Goal: Task Accomplishment & Management: Manage account settings

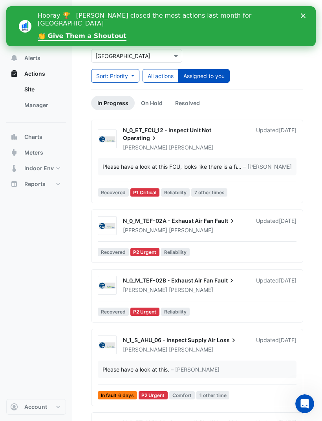
click at [303, 17] on icon "Close" at bounding box center [303, 15] width 5 height 5
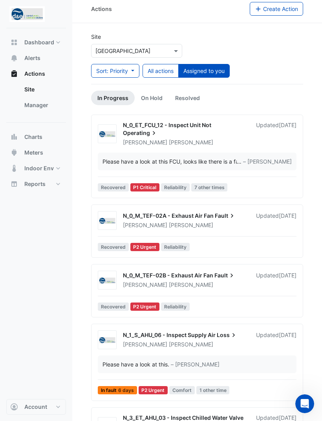
scroll to position [6, 0]
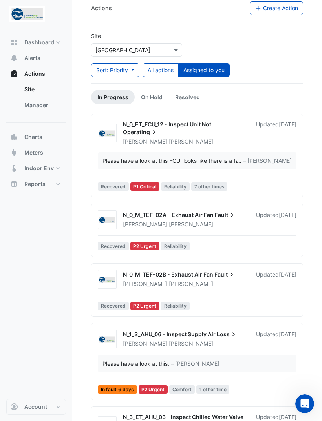
click at [274, 162] on span "– Faeq Altaher" at bounding box center [267, 161] width 49 height 8
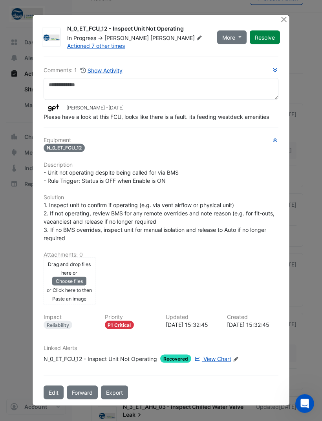
scroll to position [17, 0]
click at [308, 132] on ngb-modal-window "N_0_ET_FCU_12 - Inspect Unit Not Operating In Progress -> George Rogers Actione…" at bounding box center [161, 210] width 322 height 421
click at [283, 24] on button "Close" at bounding box center [283, 19] width 8 height 8
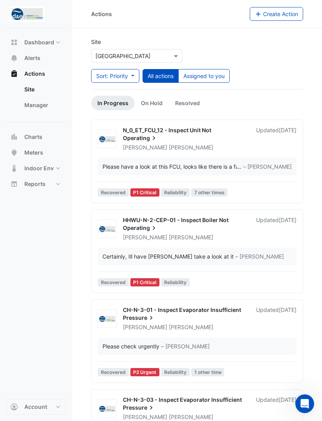
click at [214, 71] on button "Assigned to you" at bounding box center [203, 76] width 51 height 14
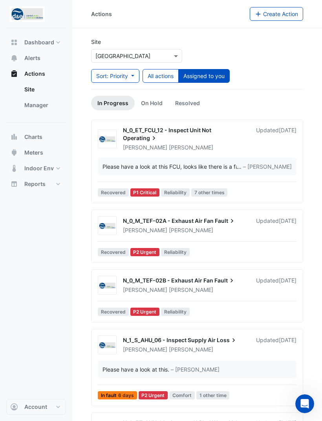
click at [256, 230] on div "Updated 1 week ago" at bounding box center [276, 225] width 40 height 17
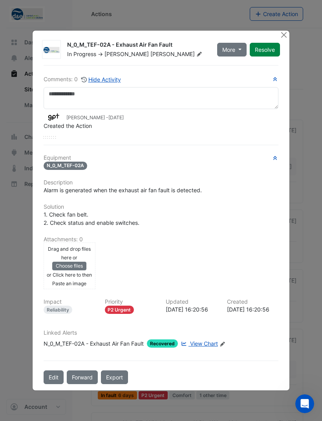
click at [279, 57] on button "Resolve" at bounding box center [265, 50] width 30 height 14
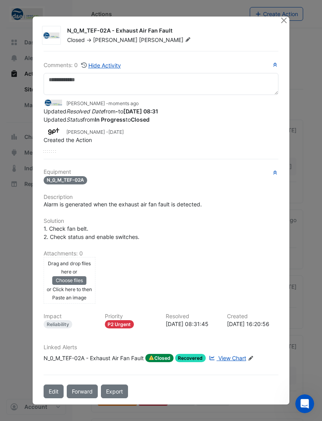
click at [305, 49] on ngb-modal-window "N_0_M_TEF-02A - Exhaust Air Fan Fault Closed -> George Rogers Comments: 0 Hide …" at bounding box center [161, 210] width 322 height 421
click at [281, 38] on div at bounding box center [279, 35] width 9 height 17
click at [281, 25] on button "Close" at bounding box center [283, 20] width 8 height 8
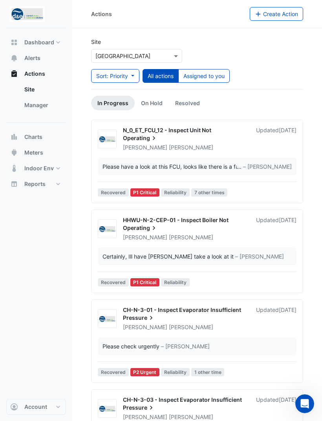
click at [220, 75] on button "Assigned to you" at bounding box center [203, 76] width 51 height 14
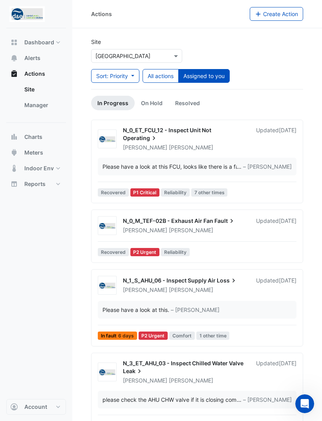
click at [164, 71] on button "All actions" at bounding box center [160, 76] width 36 height 14
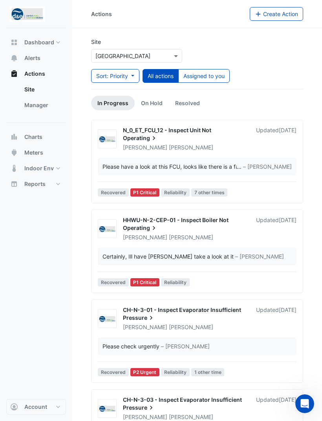
click at [225, 79] on button "Assigned to you" at bounding box center [203, 76] width 51 height 14
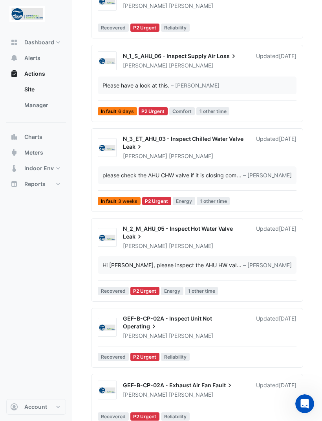
scroll to position [224, 0]
click at [267, 272] on div "Hi George, please inspect the AHU HW valve to check if it is not closing 100% ……" at bounding box center [197, 266] width 199 height 18
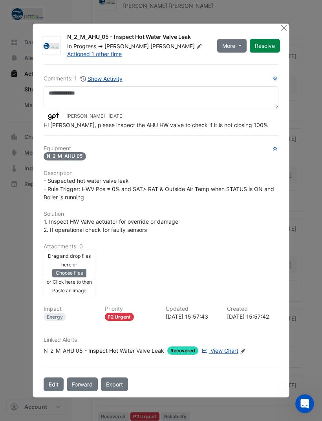
click at [280, 29] on button "Close" at bounding box center [283, 28] width 8 height 8
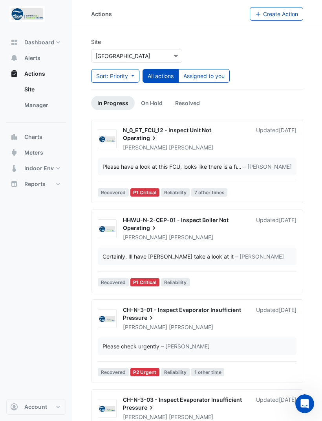
click at [171, 57] on div at bounding box center [136, 55] width 90 height 9
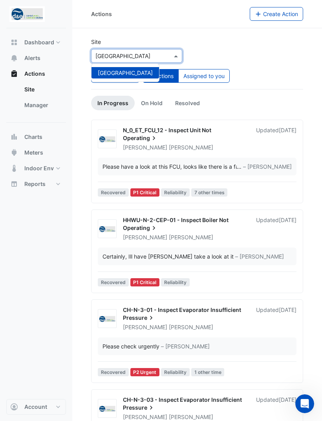
click at [172, 51] on div at bounding box center [136, 55] width 90 height 9
click at [210, 48] on div "Site × Karrinyup Shopping Centre Karrinyup Shopping Centre Sort: Priority Prior…" at bounding box center [196, 63] width 221 height 51
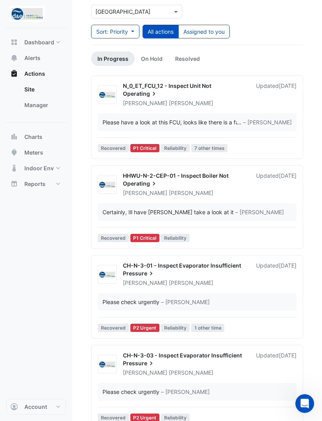
scroll to position [44, 0]
click at [159, 54] on link "On Hold" at bounding box center [152, 58] width 34 height 15
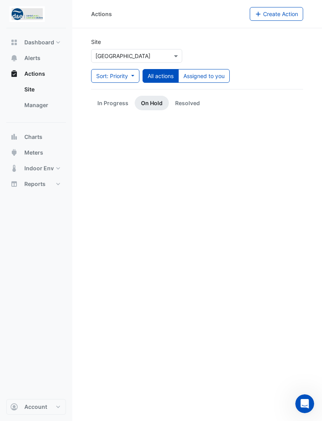
scroll to position [0, 0]
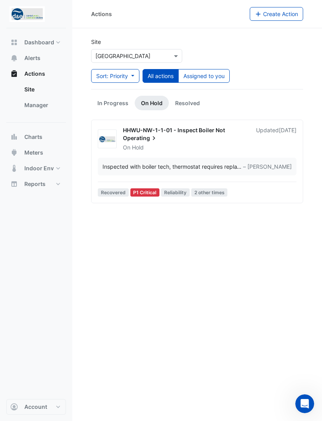
click at [125, 101] on link "In Progress" at bounding box center [113, 103] width 44 height 15
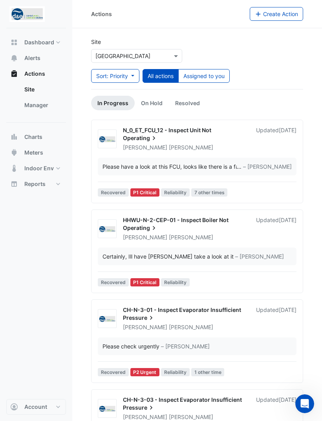
click at [187, 105] on link "Resolved" at bounding box center [187, 103] width 37 height 15
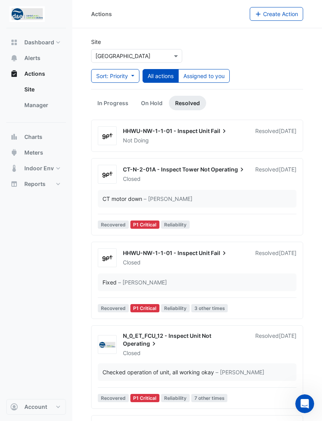
click at [118, 102] on link "In Progress" at bounding box center [113, 103] width 44 height 15
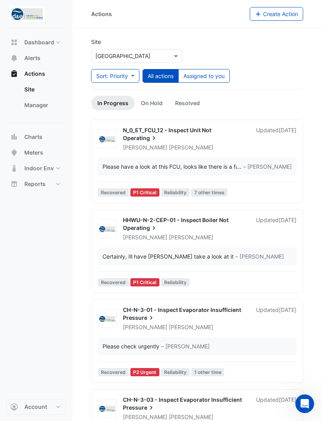
click at [193, 105] on link "Resolved" at bounding box center [187, 103] width 37 height 15
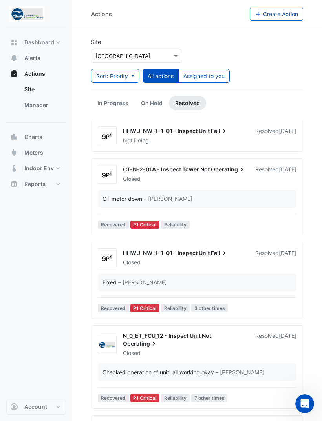
click at [116, 105] on link "In Progress" at bounding box center [113, 103] width 44 height 15
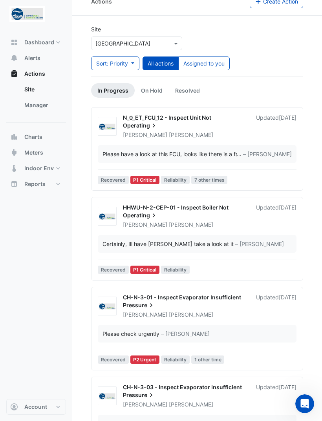
scroll to position [23, 0]
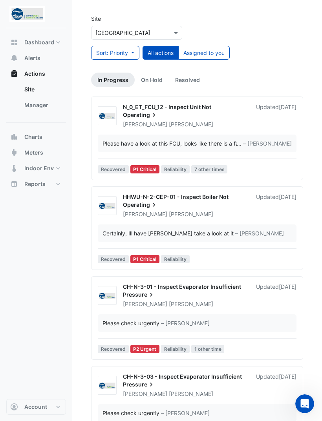
click at [215, 57] on button "Assigned to you" at bounding box center [203, 53] width 51 height 14
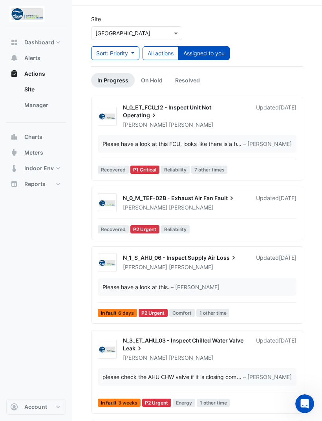
scroll to position [22, 0]
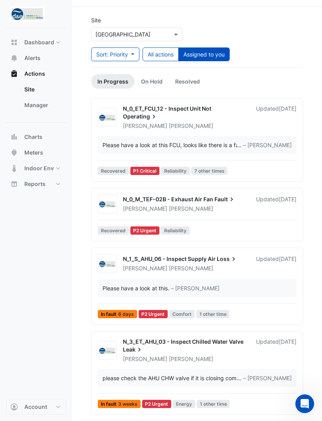
click at [256, 212] on div "Updated 1 week ago" at bounding box center [276, 203] width 40 height 17
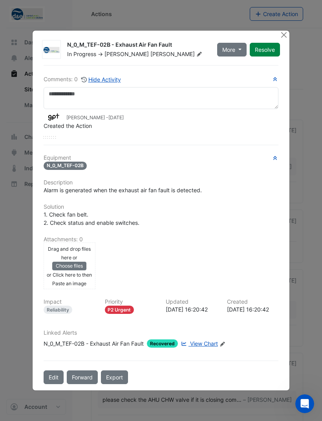
click at [283, 39] on button "Close" at bounding box center [283, 35] width 8 height 8
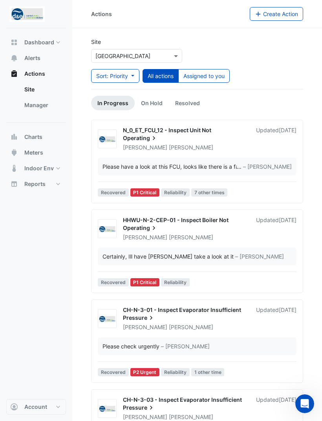
click at [49, 41] on span "Dashboard" at bounding box center [39, 42] width 30 height 8
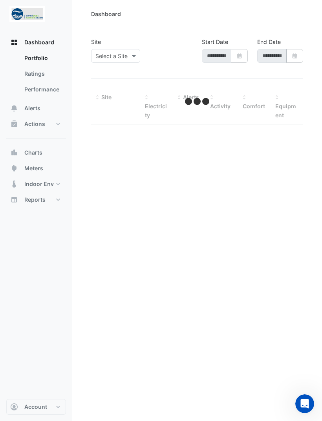
type input "**********"
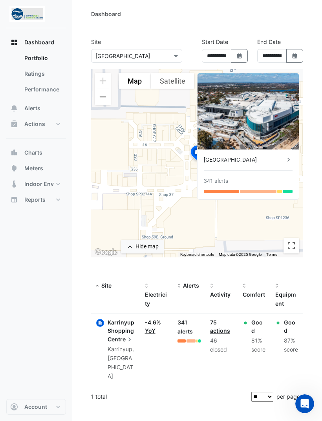
click at [183, 325] on div "341 alerts" at bounding box center [188, 327] width 23 height 18
click at [188, 327] on div "341 alerts" at bounding box center [188, 327] width 23 height 18
click at [217, 328] on link "75 actions" at bounding box center [220, 326] width 20 height 15
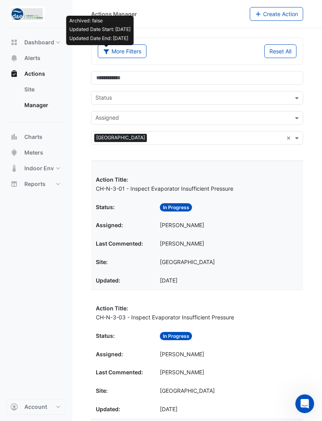
click at [150, 120] on input "text" at bounding box center [192, 119] width 194 height 8
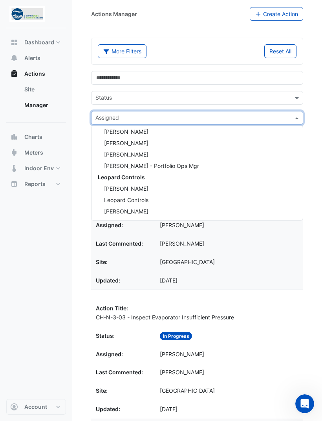
scroll to position [140, 0]
click at [122, 197] on span "Leopard Controls" at bounding box center [126, 200] width 44 height 7
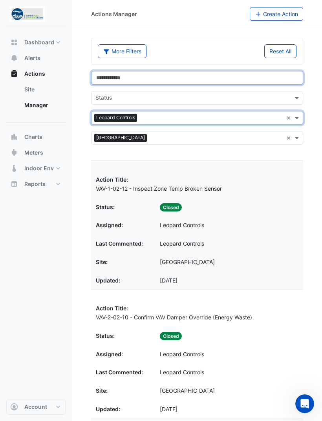
click at [113, 77] on input "text" at bounding box center [197, 78] width 212 height 14
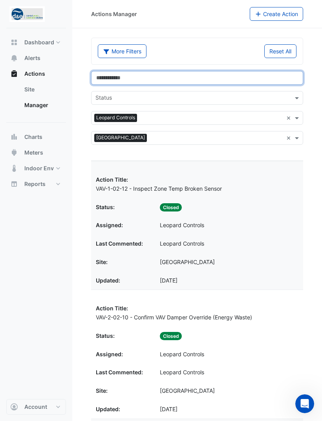
click at [120, 76] on input "text" at bounding box center [197, 78] width 212 height 14
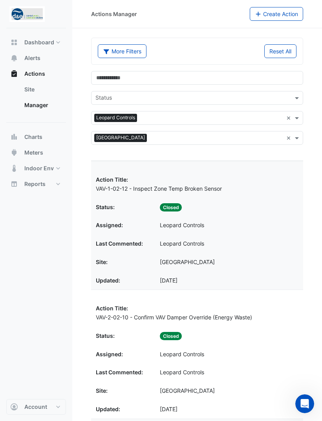
click at [108, 96] on input "text" at bounding box center [192, 99] width 194 height 8
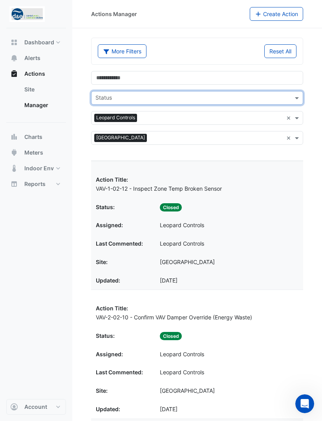
click at [31, 43] on span "Dashboard" at bounding box center [39, 42] width 30 height 8
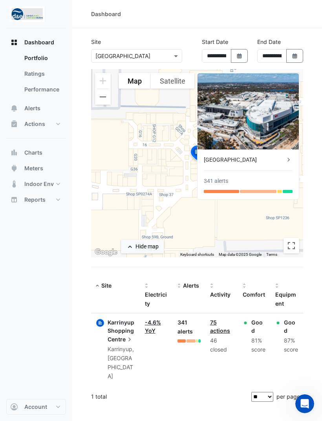
click at [32, 111] on span "Alerts" at bounding box center [32, 108] width 16 height 8
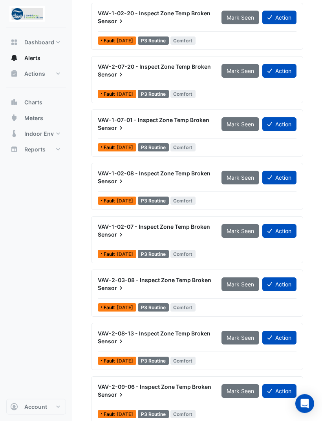
scroll to position [988, 0]
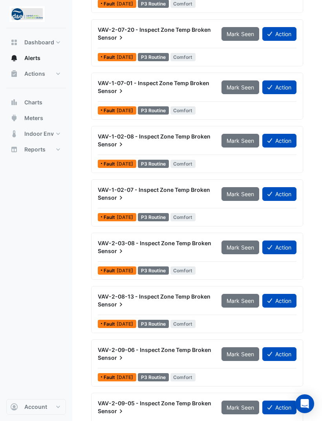
click at [163, 410] on div "VAV-2-09-05 - Inspect Zone Temp Broken Sensor" at bounding box center [155, 407] width 114 height 16
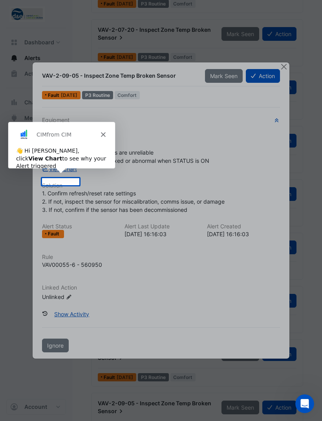
click at [100, 127] on div "CIM from CIM" at bounding box center [61, 134] width 107 height 25
click at [105, 130] on div "CIM from CIM" at bounding box center [61, 134] width 107 height 25
click at [109, 131] on div "CIM from CIM" at bounding box center [61, 134] width 107 height 25
click at [102, 138] on div "CIM from CIM" at bounding box center [61, 134] width 107 height 25
click at [105, 133] on icon "Close" at bounding box center [102, 134] width 5 height 5
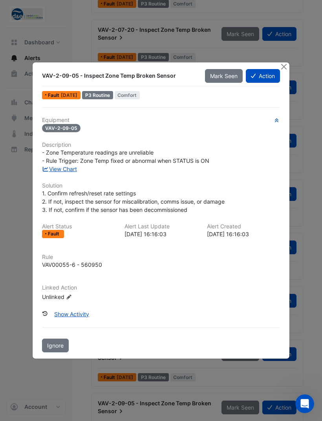
click at [287, 71] on button "Close" at bounding box center [283, 66] width 8 height 8
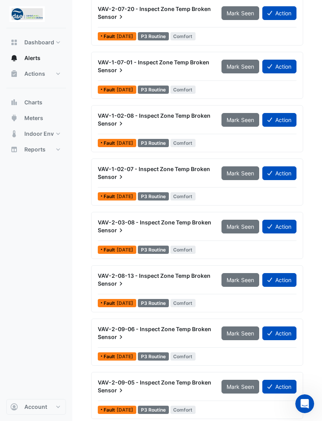
scroll to position [988, 0]
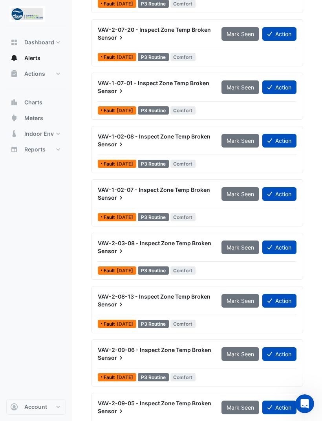
click at [57, 358] on div "Dashboard Portfolio Ratings Performance Alerts Actions Site Manager Charts" at bounding box center [36, 213] width 60 height 371
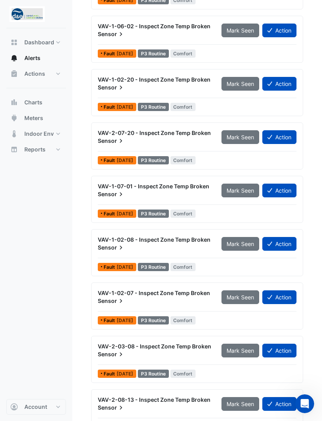
scroll to position [884, 0]
copy span "VAV-1-02-07 - Inspect Zone Temp Broken"
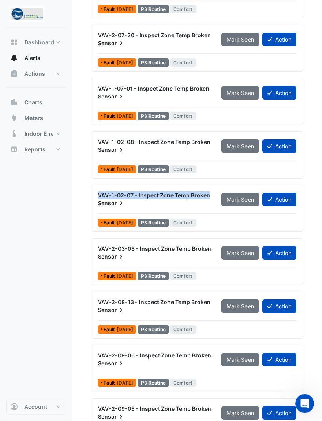
scroll to position [997, 0]
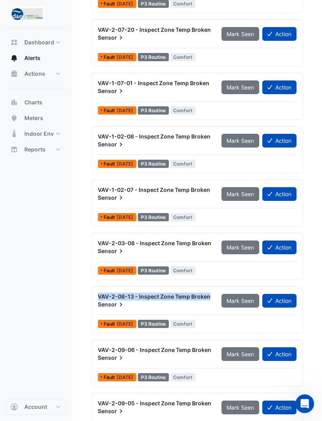
copy span "VAV-2-08-13 - Inspect Zone Temp Broken"
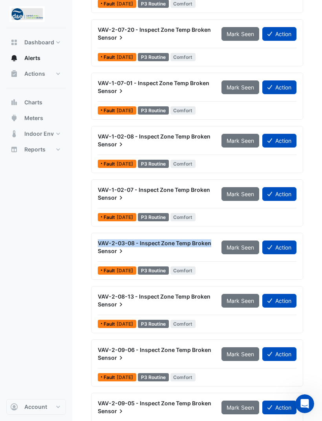
copy span "VAV-2-03-08 - Inspect Zone Temp Broken"
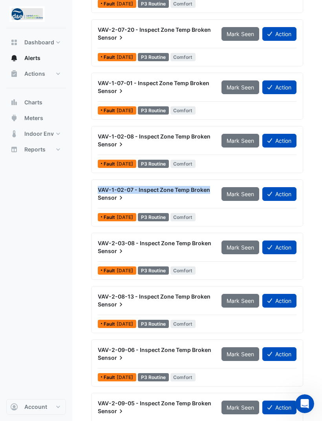
copy span "VAV-1-02-07 - Inspect Zone Temp Broken"
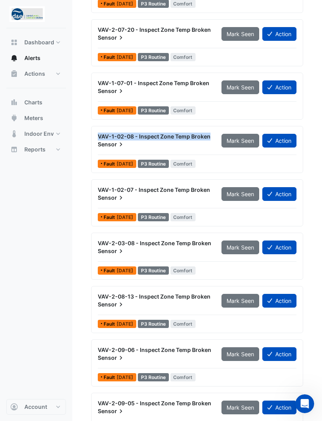
copy span "VAV-1-02-08 - Inspect Zone Temp Broken"
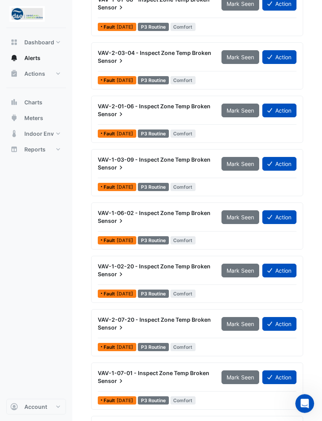
scroll to position [697, 0]
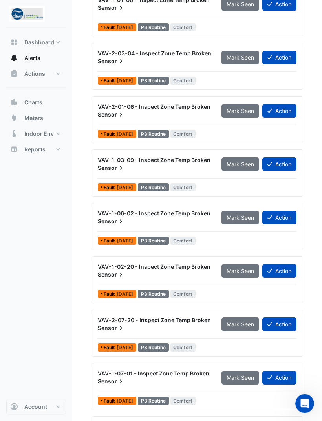
copy div "VAV-1-07-01 - Inspect Zone Temp Broken Sensor"
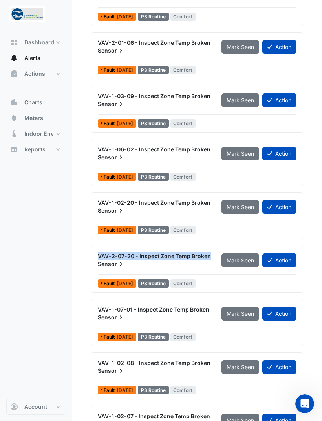
copy span "VAV-2-07-20 - Inspect Zone Temp Broken"
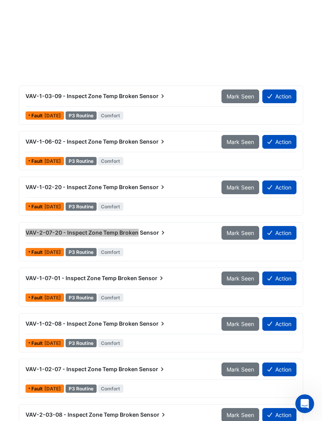
scroll to position [859, 0]
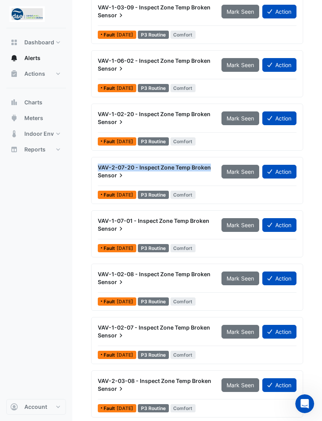
copy div "VAV-1-02-20 - Inspect Zone Temp Broken Sensor"
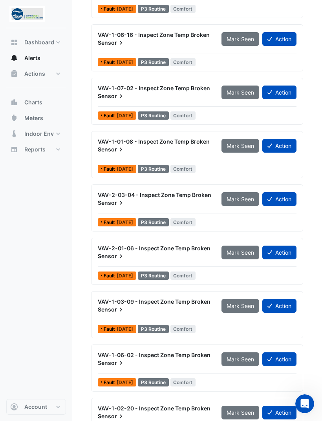
scroll to position [555, 0]
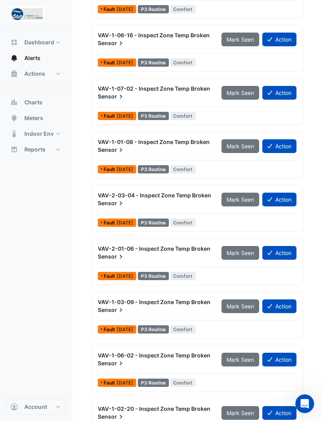
copy div "VAV-1-06-02 - Inspect Zone Temp Broken Sensor"
click at [124, 359] on div "VAV-1-06-02 - Inspect Zone Temp Broken Sensor" at bounding box center [155, 360] width 114 height 16
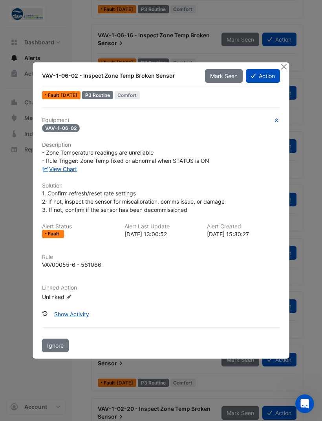
click at [282, 64] on button "Close" at bounding box center [283, 66] width 8 height 8
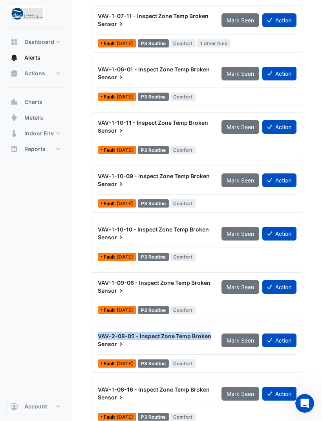
scroll to position [291, 0]
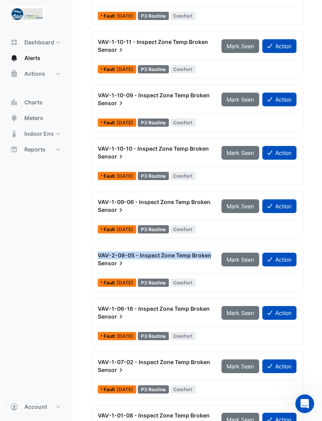
click at [107, 202] on span "VAV-1-09-06 - Inspect Zone Temp Broken" at bounding box center [154, 202] width 113 height 7
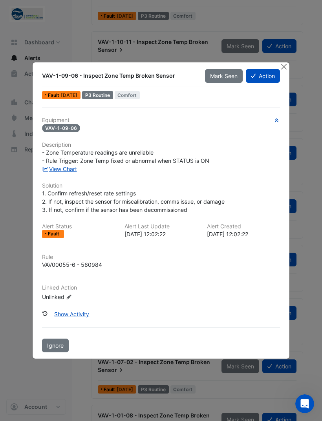
click at [281, 70] on button "Close" at bounding box center [283, 66] width 8 height 8
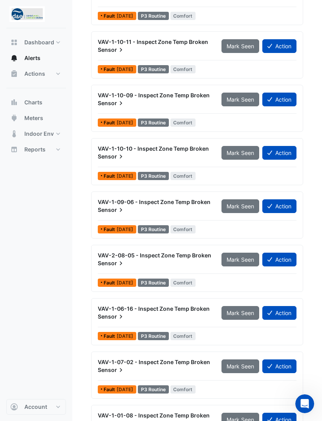
click at [106, 204] on span "VAV-1-09-06 - Inspect Zone Temp Broken" at bounding box center [154, 202] width 113 height 7
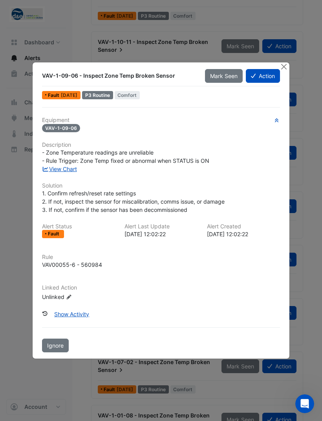
click at [283, 70] on button "Close" at bounding box center [283, 66] width 8 height 8
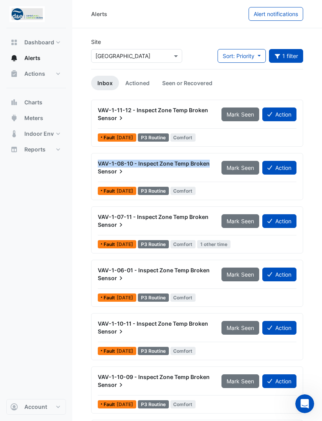
scroll to position [1, 0]
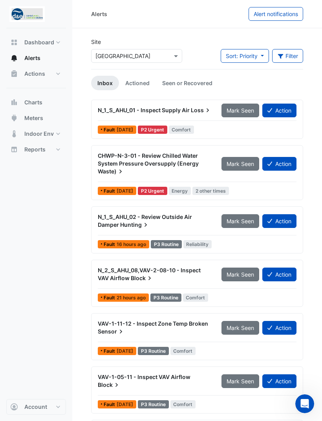
click at [35, 42] on span "Dashboard" at bounding box center [39, 42] width 30 height 8
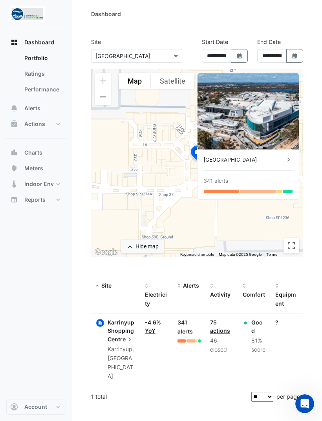
click at [123, 335] on span "Centre" at bounding box center [121, 339] width 26 height 9
